Goal: Information Seeking & Learning: Check status

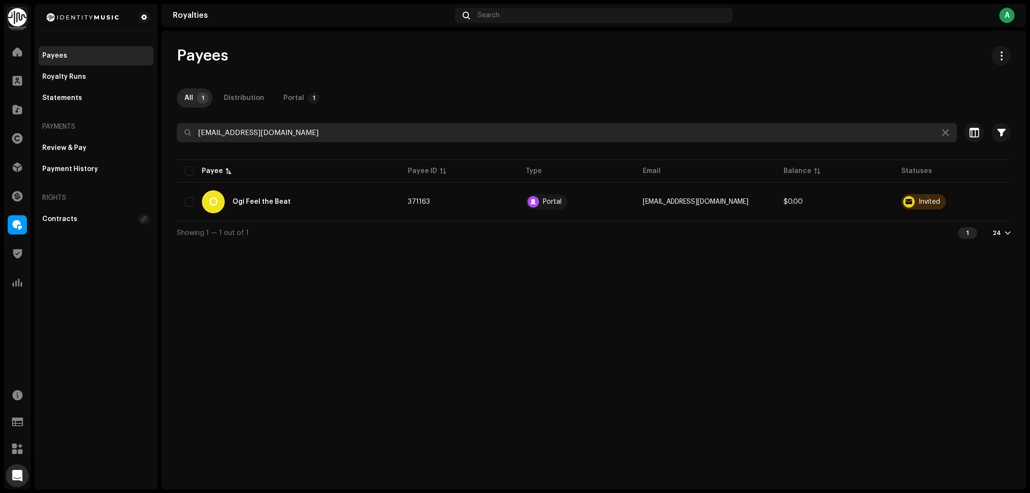
drag, startPoint x: 165, startPoint y: 144, endPoint x: 174, endPoint y: 185, distance: 41.8
click at [177, 142] on input "ogireadthemail@gmail.com" at bounding box center [567, 132] width 780 height 19
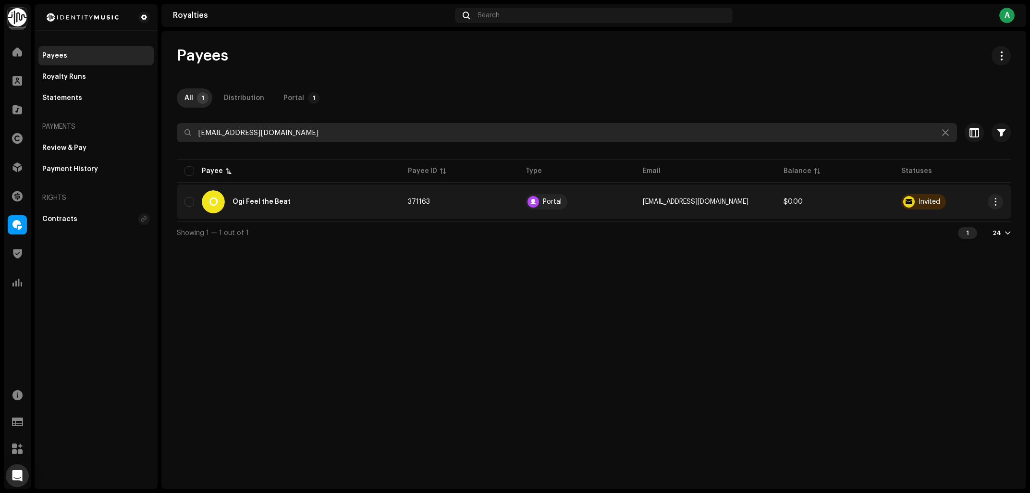
paste input "feelthebeat"
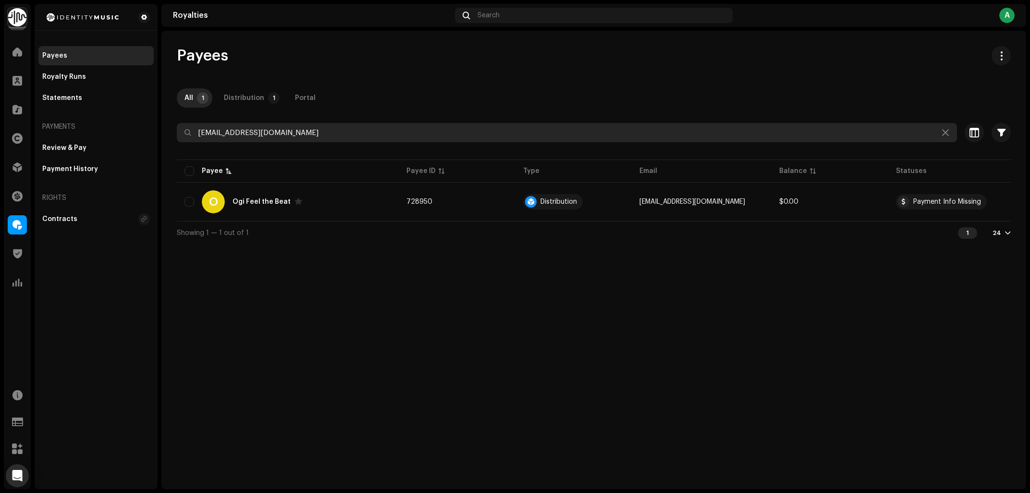
type input "ogifeelthebeat@gmail.com"
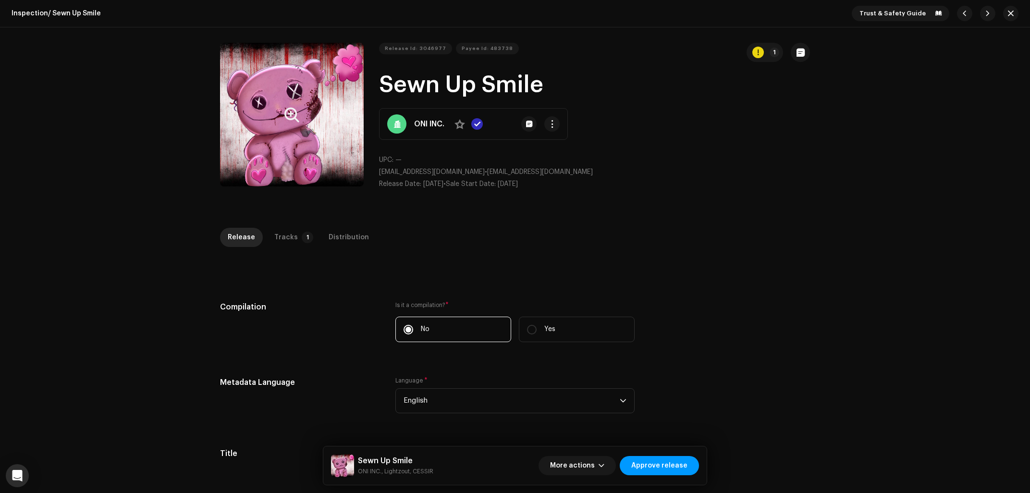
click at [279, 105] on button "Zoom Image" at bounding box center [292, 115] width 144 height 144
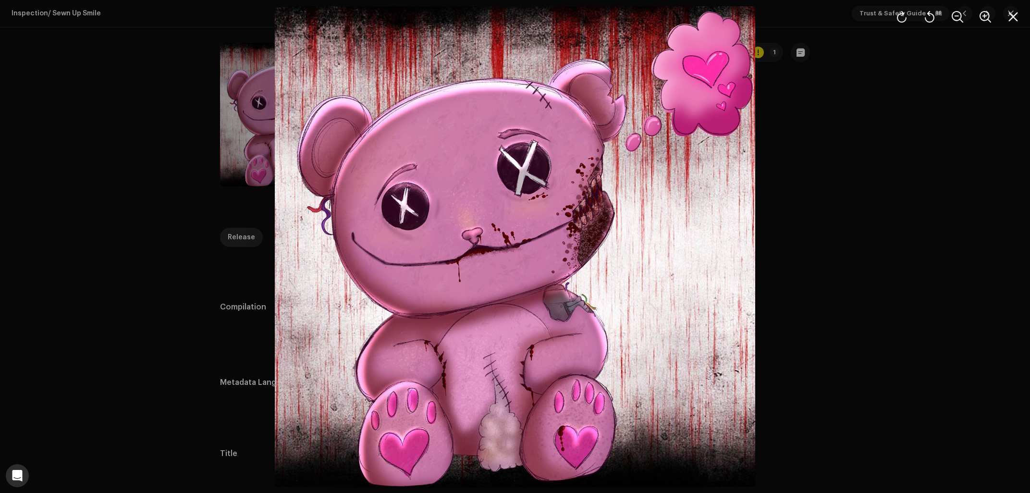
click at [126, 143] on div at bounding box center [515, 246] width 1030 height 493
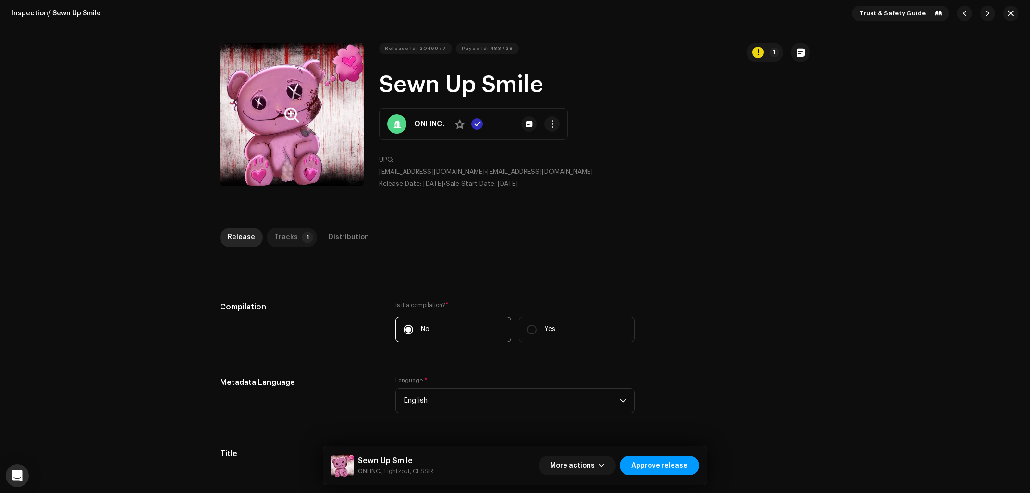
click at [285, 238] on div "Tracks" at bounding box center [286, 237] width 24 height 19
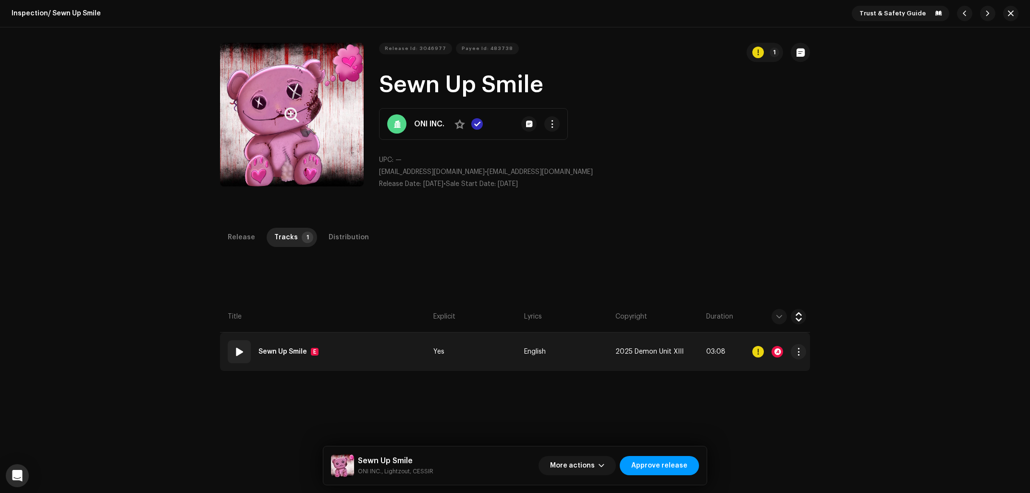
click at [778, 345] on div at bounding box center [779, 351] width 54 height 19
click at [776, 354] on div at bounding box center [778, 352] width 12 height 12
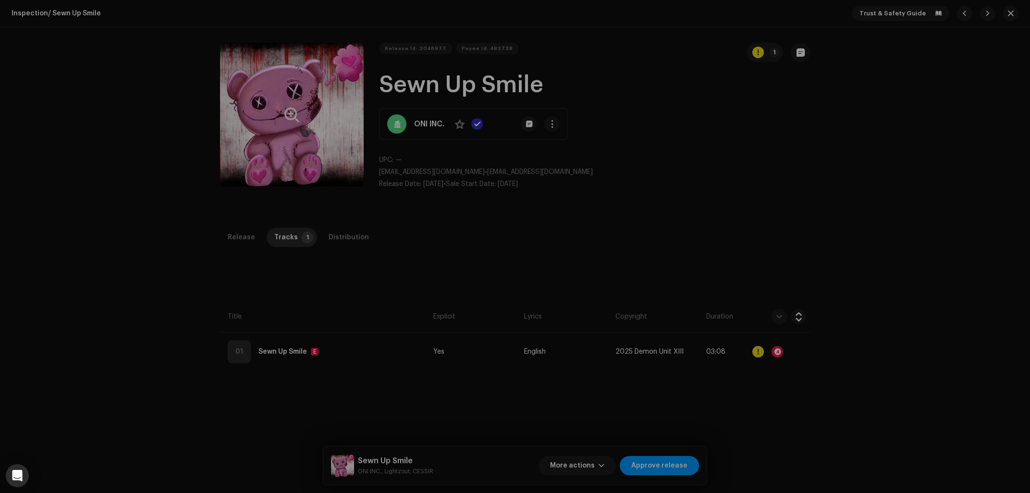
click at [169, 70] on div "Audio Recognition by Remix/Sample 11 Cover Song 4 Speech ! All results require …" at bounding box center [515, 246] width 1030 height 493
